Goal: Information Seeking & Learning: Learn about a topic

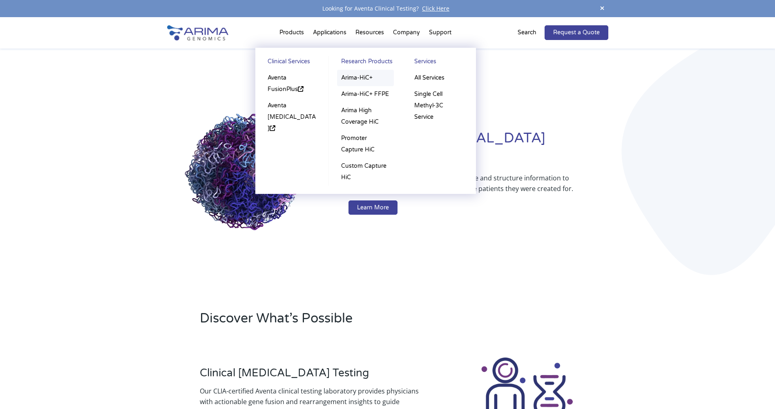
click at [365, 75] on link "Arima-HiC+" at bounding box center [365, 78] width 57 height 16
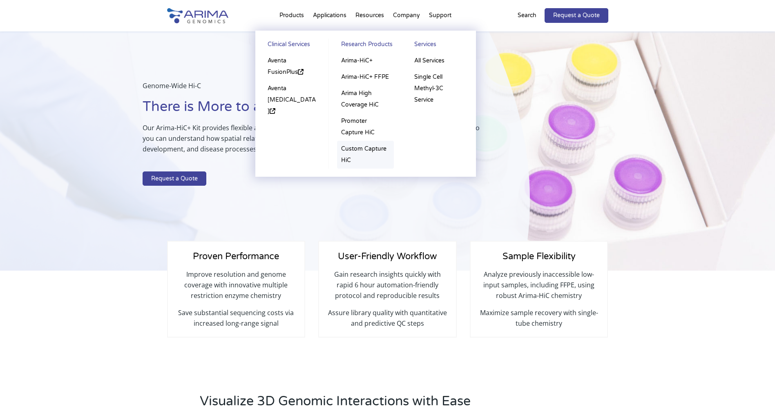
click at [358, 148] on link "Custom Capture HiC" at bounding box center [365, 155] width 57 height 28
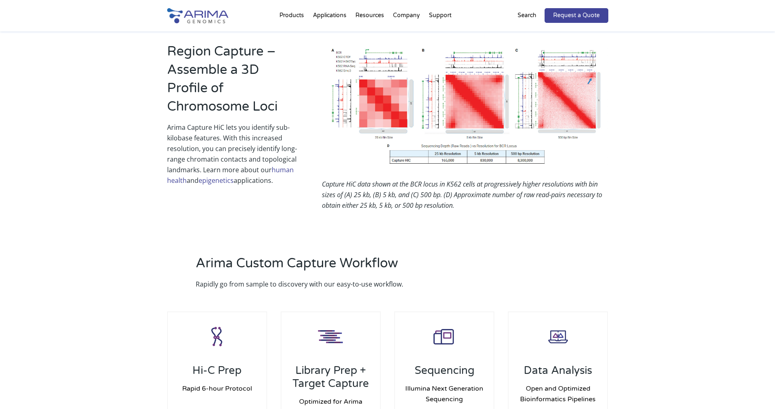
scroll to position [555, 0]
